Goal: Task Accomplishment & Management: Use online tool/utility

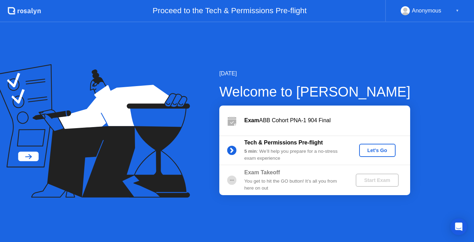
click at [385, 152] on div "Let's Go" at bounding box center [377, 150] width 31 height 6
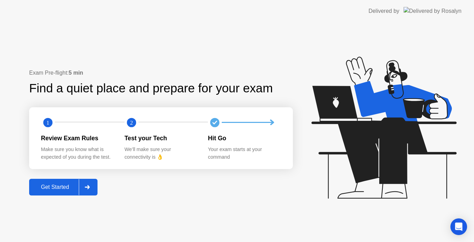
click at [71, 187] on div "Get Started" at bounding box center [55, 187] width 48 height 6
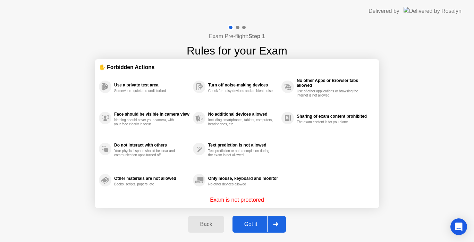
click at [245, 221] on div "Got it" at bounding box center [251, 224] width 33 height 6
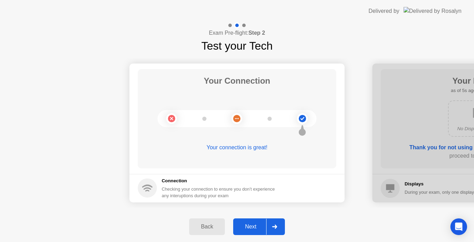
click at [250, 224] on div "Next" at bounding box center [250, 226] width 31 height 6
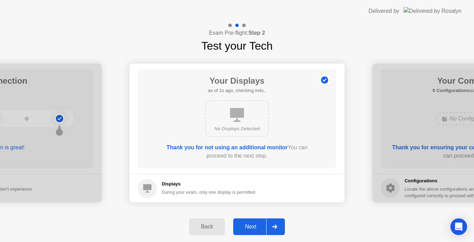
click at [252, 226] on div "Next" at bounding box center [250, 226] width 31 height 6
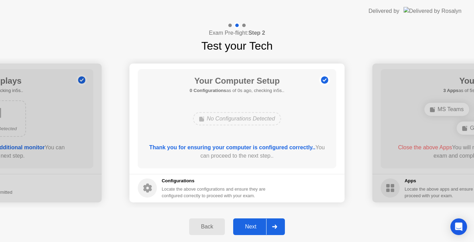
click at [252, 226] on div "Next" at bounding box center [250, 226] width 31 height 6
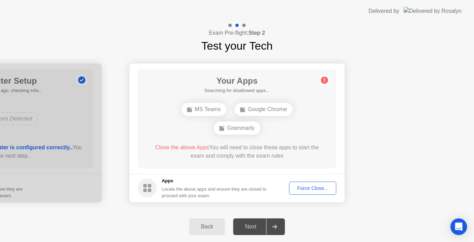
click at [252, 226] on div "Next" at bounding box center [250, 226] width 31 height 6
click at [306, 184] on button "Force Close..." at bounding box center [312, 188] width 47 height 13
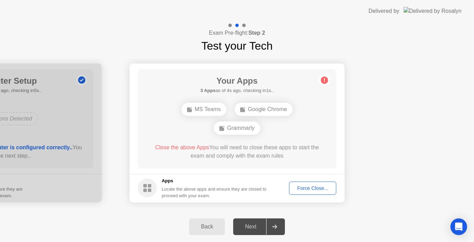
click at [312, 188] on div "Force Close..." at bounding box center [313, 188] width 42 height 6
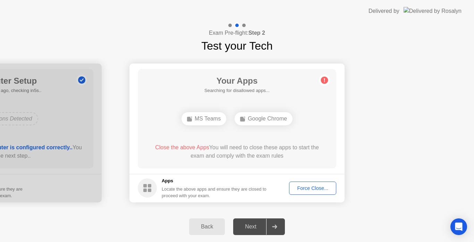
click at [301, 185] on div "Force Close..." at bounding box center [313, 188] width 42 height 6
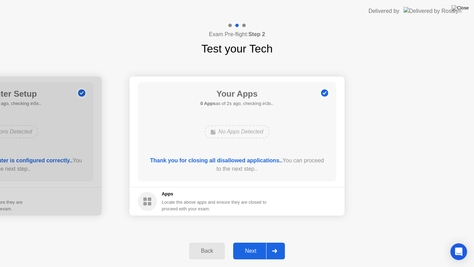
click at [252, 242] on div "Next" at bounding box center [250, 250] width 31 height 6
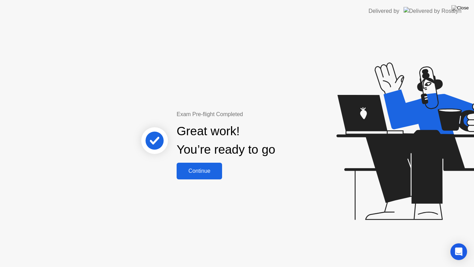
click at [208, 171] on div "Continue" at bounding box center [199, 171] width 41 height 6
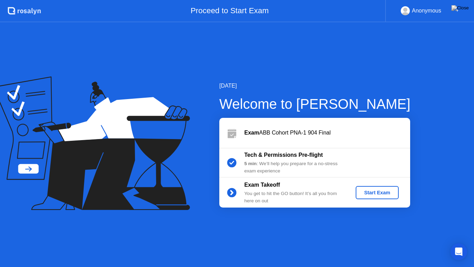
click at [380, 192] on div "Start Exam" at bounding box center [376, 192] width 37 height 6
